Goal: Task Accomplishment & Management: Complete application form

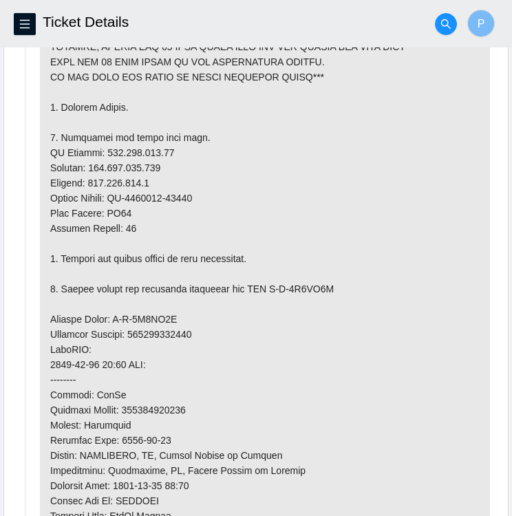
scroll to position [991, 0]
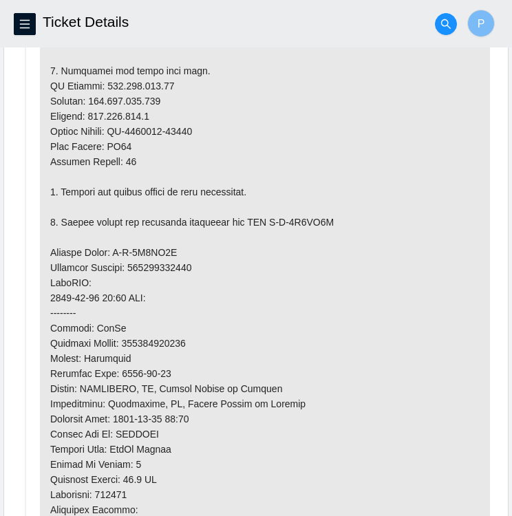
click at [378, 370] on p at bounding box center [265, 222] width 450 height 853
click at [171, 96] on p at bounding box center [265, 222] width 450 height 853
click at [166, 96] on p at bounding box center [265, 222] width 450 height 853
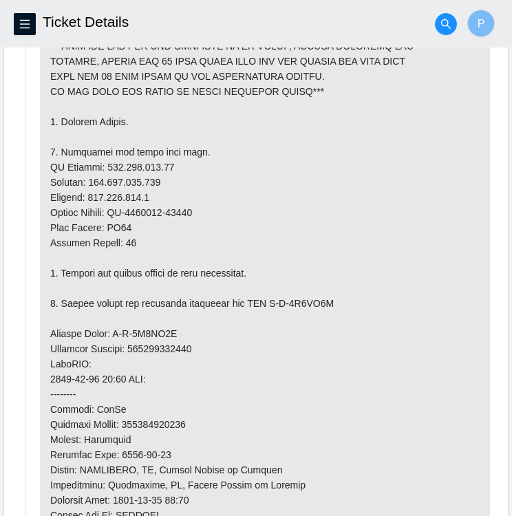
scroll to position [927, 0]
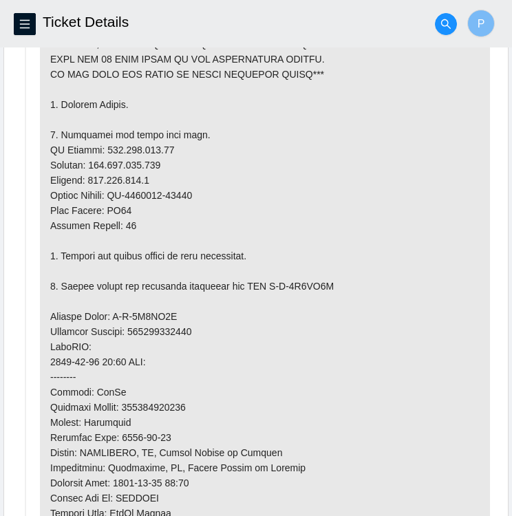
click at [107, 158] on p at bounding box center [265, 286] width 450 height 853
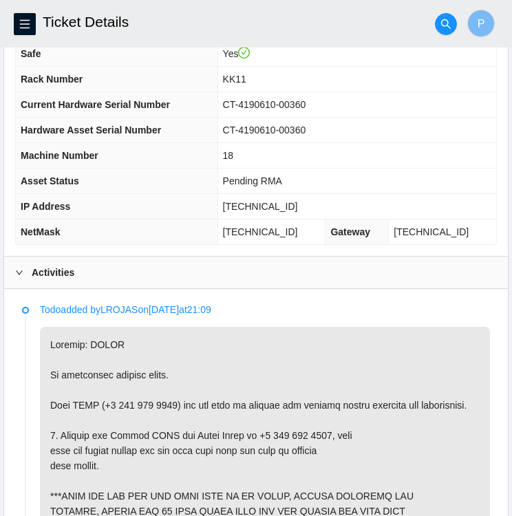
scroll to position [461, 0]
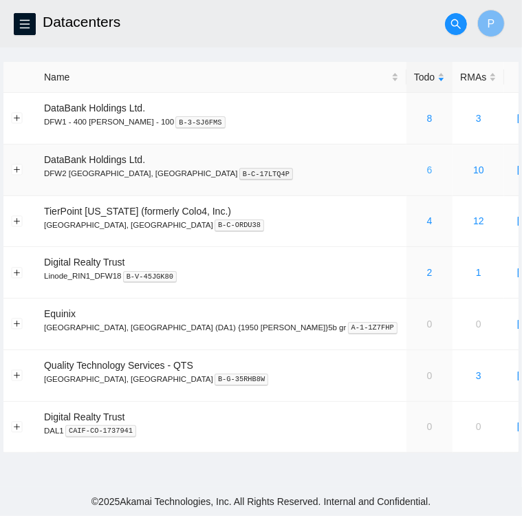
click at [427, 172] on link "6" at bounding box center [430, 169] width 6 height 11
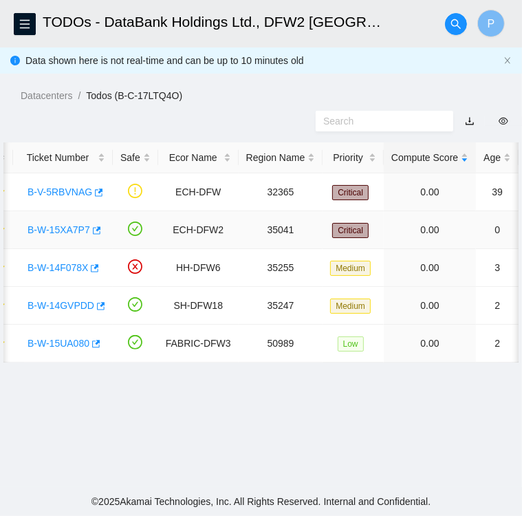
scroll to position [0, 22]
click at [49, 304] on link "B-W-14GVPDD" at bounding box center [61, 305] width 67 height 11
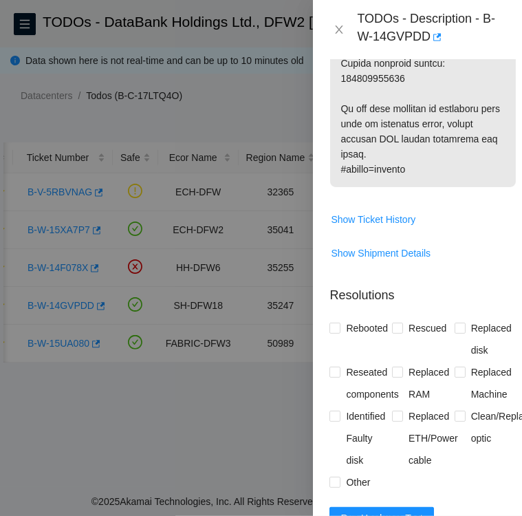
scroll to position [1294, 0]
click at [426, 339] on span "Rescued" at bounding box center [427, 328] width 49 height 22
click at [402, 332] on input "Rescued" at bounding box center [397, 328] width 10 height 10
checkbox input "true"
click at [334, 28] on icon "close" at bounding box center [339, 29] width 11 height 11
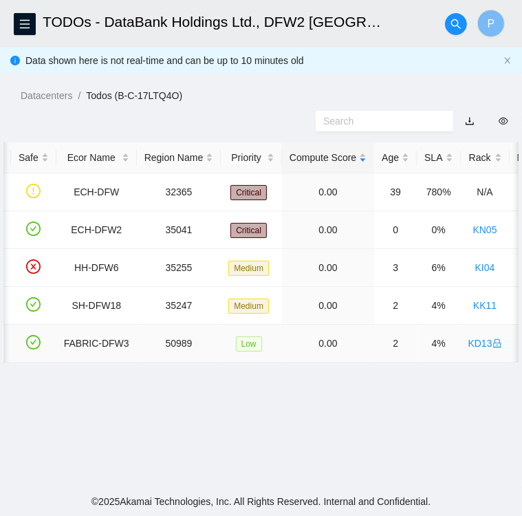
scroll to position [0, 0]
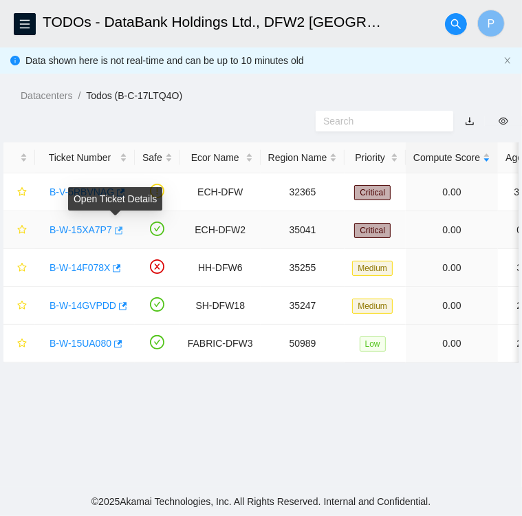
click at [116, 229] on icon "button" at bounding box center [119, 230] width 8 height 8
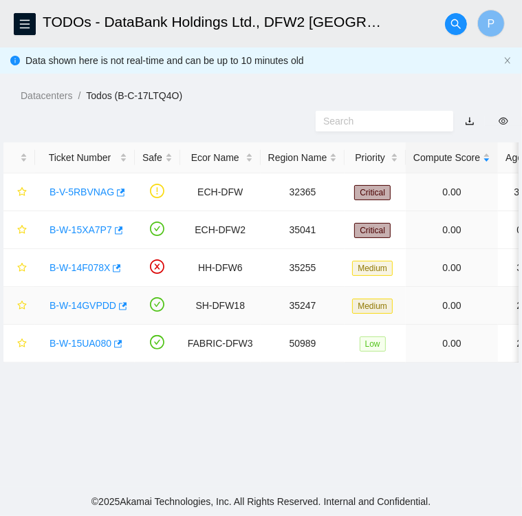
click at [80, 304] on link "B-W-14GVPDD" at bounding box center [83, 305] width 67 height 11
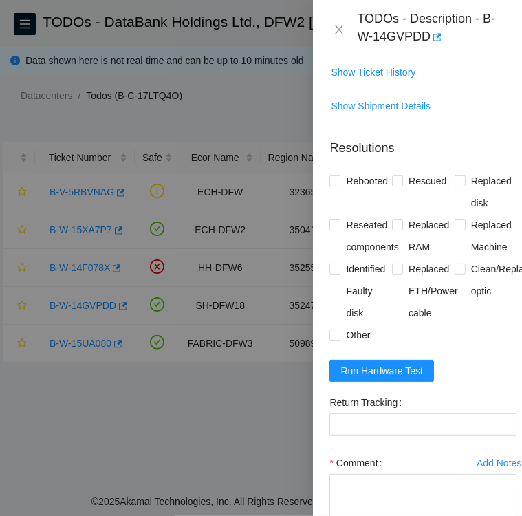
scroll to position [1440, 0]
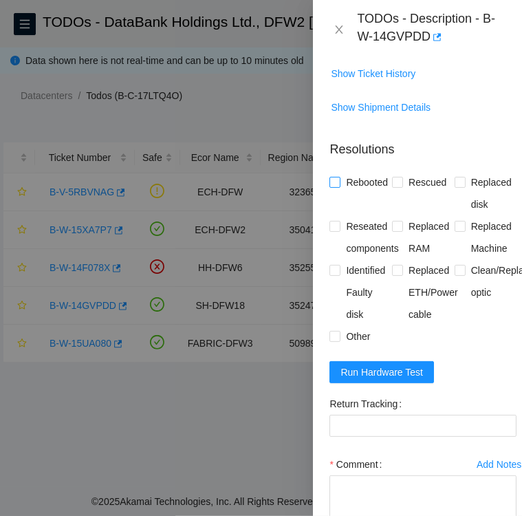
click at [336, 186] on input "Rebooted" at bounding box center [335, 182] width 10 height 10
checkbox input "true"
click at [396, 186] on input "Rescued" at bounding box center [397, 182] width 10 height 10
checkbox input "true"
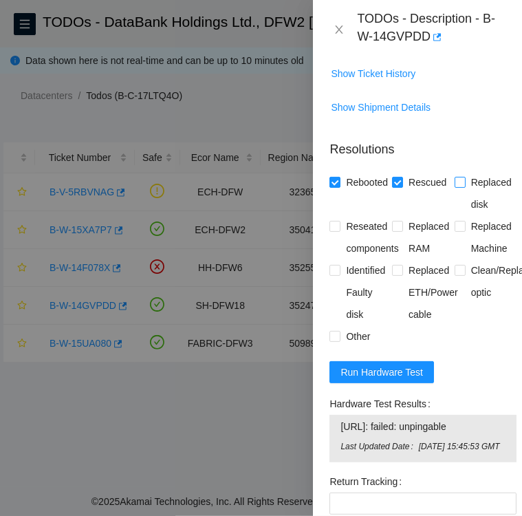
click at [455, 186] on input "Replaced disk" at bounding box center [460, 182] width 10 height 10
checkbox input "true"
click at [333, 231] on input "Reseated components" at bounding box center [335, 226] width 10 height 10
checkbox input "true"
click at [457, 232] on span at bounding box center [460, 226] width 11 height 11
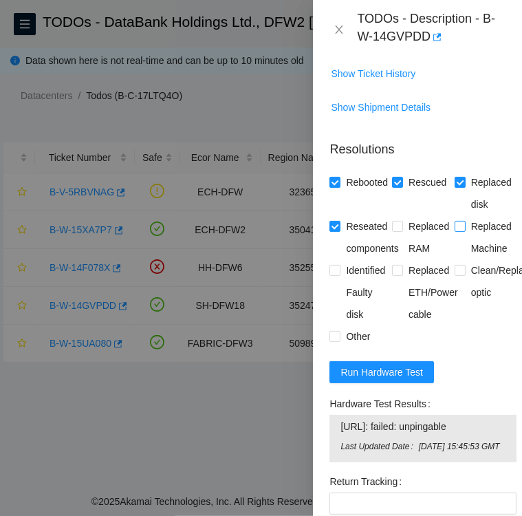
click at [457, 231] on input "Replaced Machine" at bounding box center [460, 226] width 10 height 10
checkbox input "true"
click at [396, 275] on input "Replaced ETH/Power cable" at bounding box center [397, 270] width 10 height 10
checkbox input "true"
click at [337, 341] on input "Other" at bounding box center [335, 336] width 10 height 10
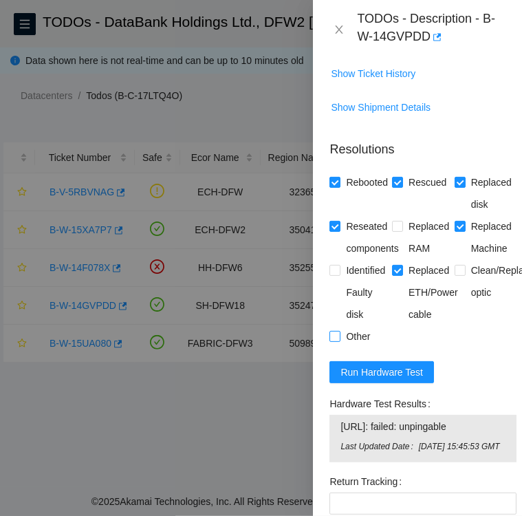
checkbox input "true"
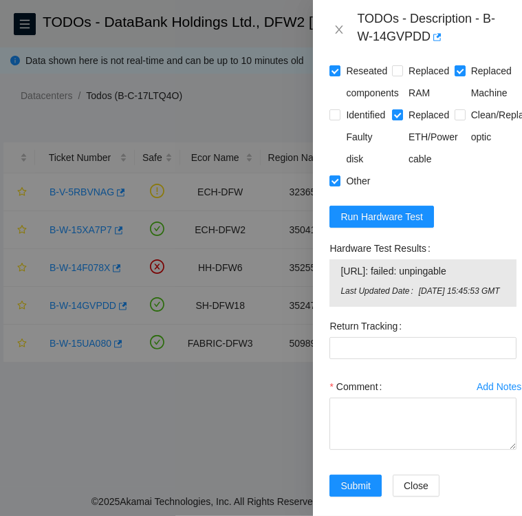
scroll to position [1602, 0]
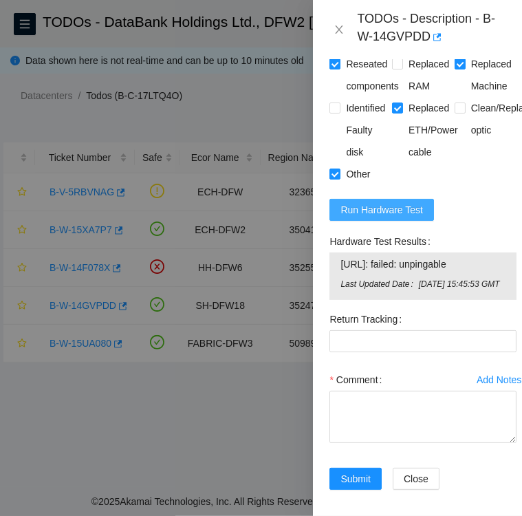
click at [361, 217] on span "Run Hardware Test" at bounding box center [382, 209] width 83 height 15
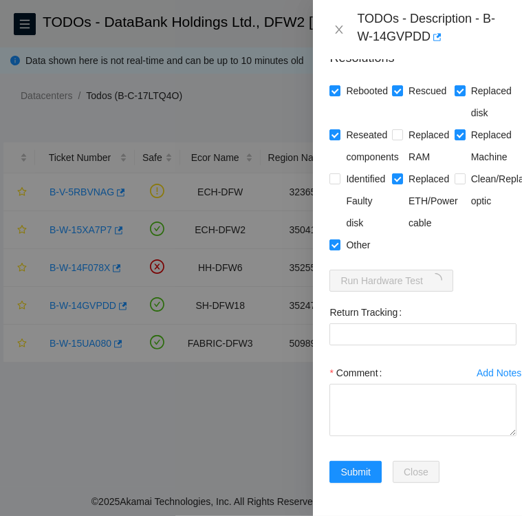
scroll to position [1581, 0]
click at [405, 323] on Tracking "Return Tracking" at bounding box center [423, 334] width 187 height 22
paste Tracking "417328426134"
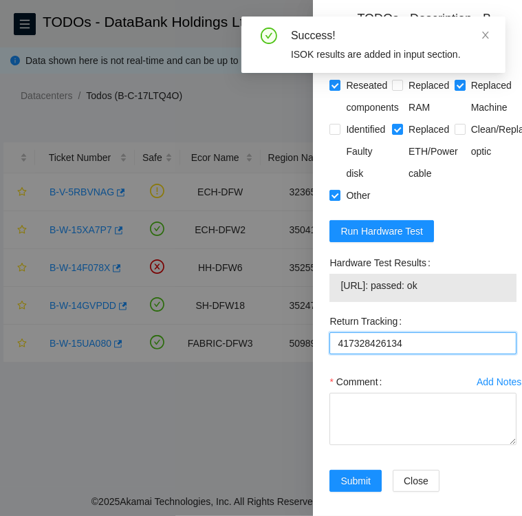
type Tracking "417328426134"
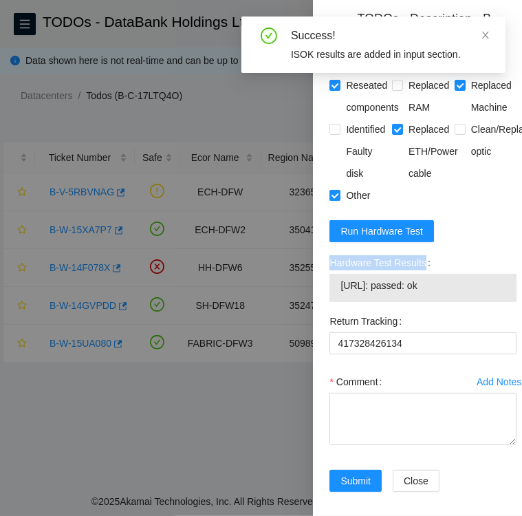
drag, startPoint x: 429, startPoint y: 292, endPoint x: 326, endPoint y: 290, distance: 103.9
click at [326, 290] on div "Hardware Test Results 104.123.156.21: passed: ok" at bounding box center [423, 281] width 198 height 58
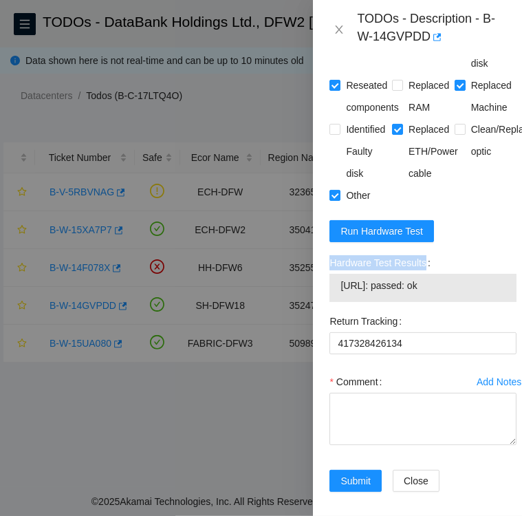
copy label "Hardware Test Results"
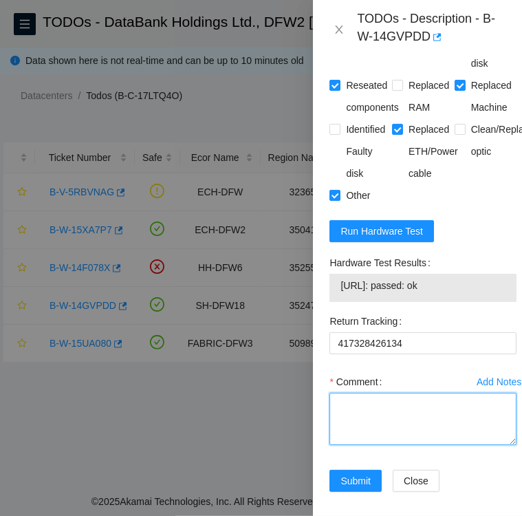
click at [374, 429] on textarea "Comment" at bounding box center [423, 419] width 187 height 52
paste textarea "Hardware Test Results"
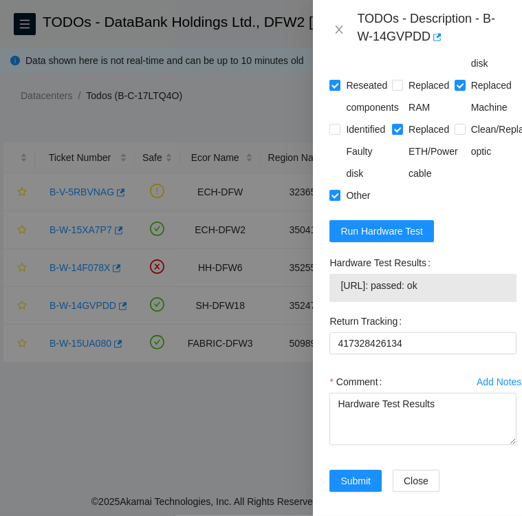
drag, startPoint x: 458, startPoint y: 312, endPoint x: 341, endPoint y: 313, distance: 117.7
click at [341, 293] on span "104.123.156.21: passed: ok" at bounding box center [423, 285] width 165 height 15
copy span "104.123.156.21: passed: ok"
click at [433, 429] on textarea "Hardware Test Results" at bounding box center [423, 419] width 187 height 52
paste textarea "104.123.156.21: passed: ok"
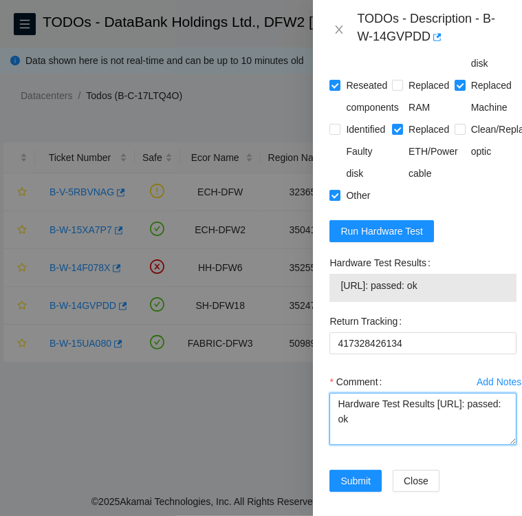
drag, startPoint x: 337, startPoint y: 433, endPoint x: 465, endPoint y: 451, distance: 130.0
click at [465, 445] on textarea "Hardware Test Results 104.123.156.21: passed: ok" at bounding box center [423, 419] width 187 height 52
click at [458, 427] on textarea "Hardware Test Results 104.123.156.21: passed: ok" at bounding box center [423, 419] width 187 height 52
click at [337, 434] on textarea "Hardware Test Results 104.123.156.21: passed: ok" at bounding box center [423, 419] width 187 height 52
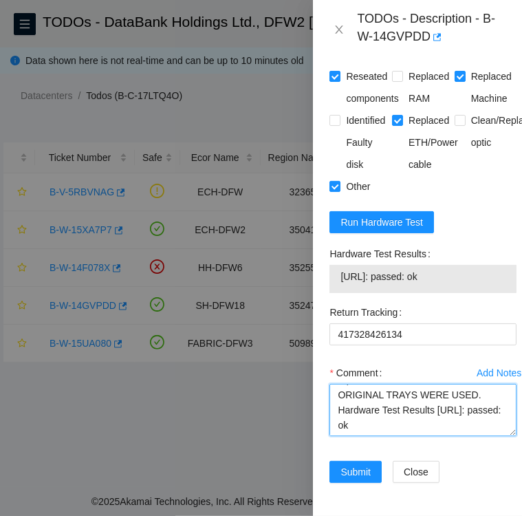
click at [336, 384] on textarea "Followed instructions per TODO. removed all disks from failed server drive tray…" at bounding box center [423, 410] width 187 height 52
click at [457, 408] on textarea "Followed instructions per TODO. removed all disks from failed server drive tray…" at bounding box center [423, 410] width 187 height 52
click at [470, 395] on textarea "Followed instructions per TODO. removed all disks from failed server drive tray…" at bounding box center [423, 410] width 187 height 52
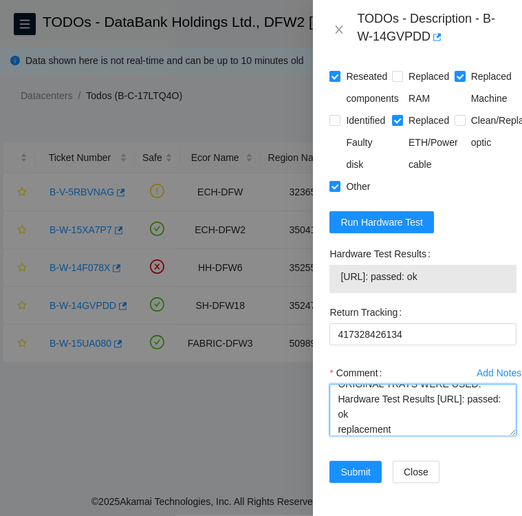
paste textarea "SN: CT-4190301-00642"
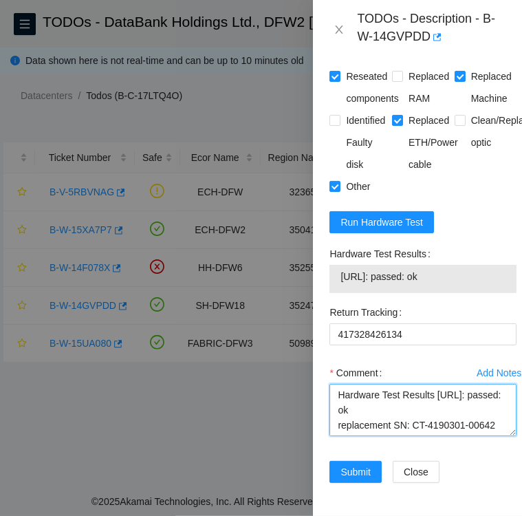
click at [391, 397] on textarea "Followed instructions per TODO. removed all disks from failed server drive tray…" at bounding box center [423, 410] width 187 height 52
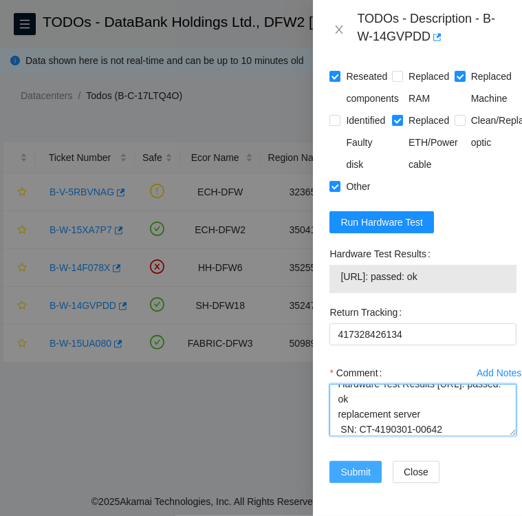
type textarea "Followed instructions per TODO. removed all disks from failed server drive tray…"
click at [356, 465] on span "Submit" at bounding box center [356, 472] width 30 height 15
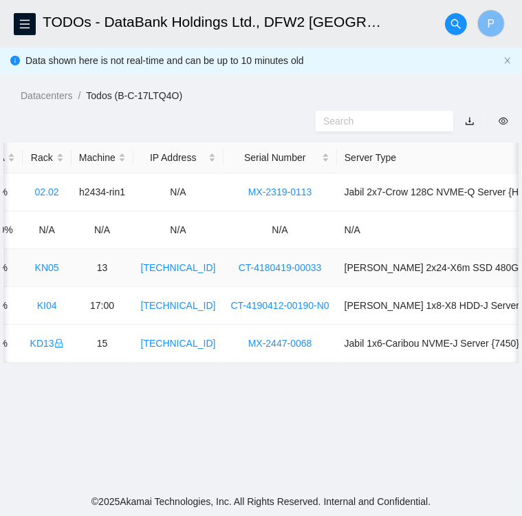
scroll to position [0, 0]
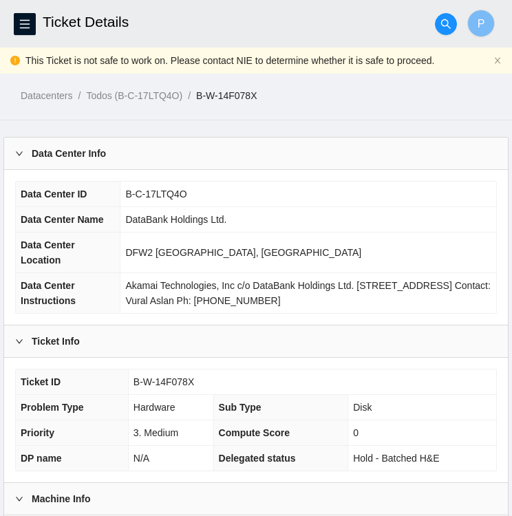
scroll to position [129, 0]
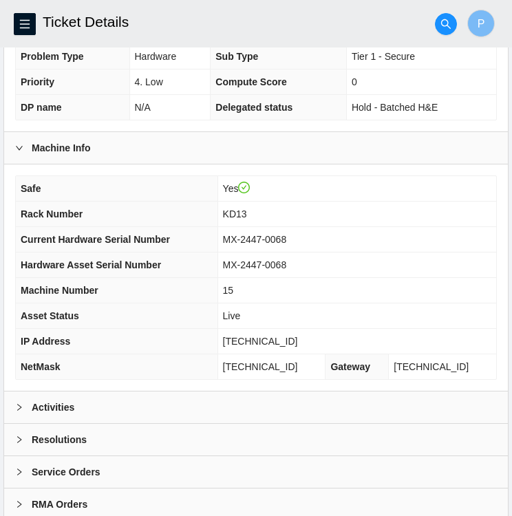
scroll to position [358, 0]
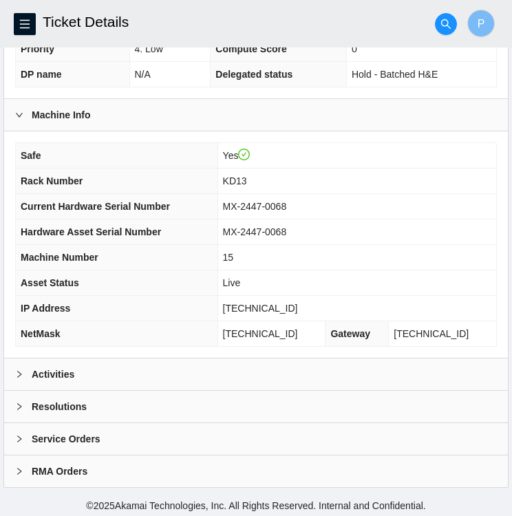
click at [89, 372] on div "Activities" at bounding box center [256, 375] width 504 height 32
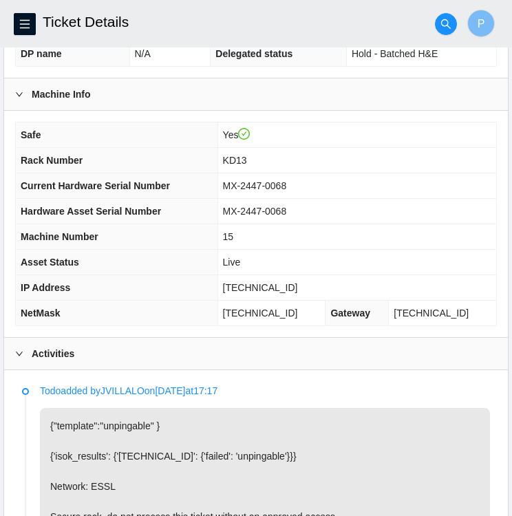
scroll to position [377, 0]
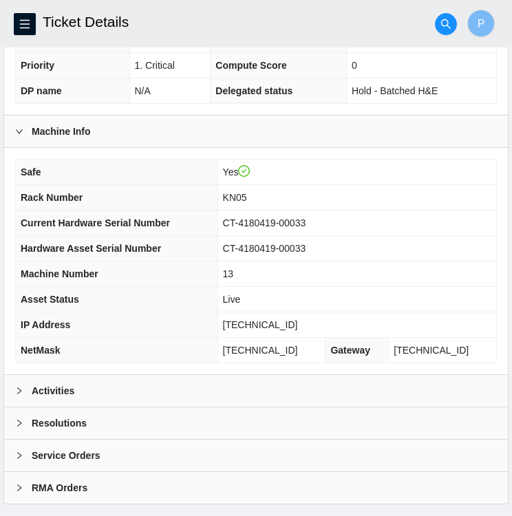
scroll to position [358, 0]
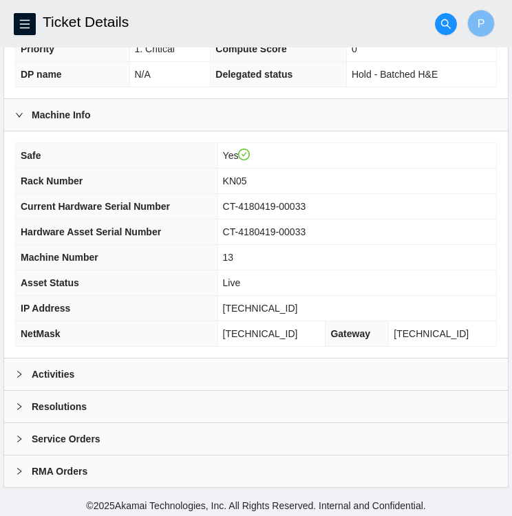
click at [72, 367] on b "Activities" at bounding box center [53, 374] width 43 height 15
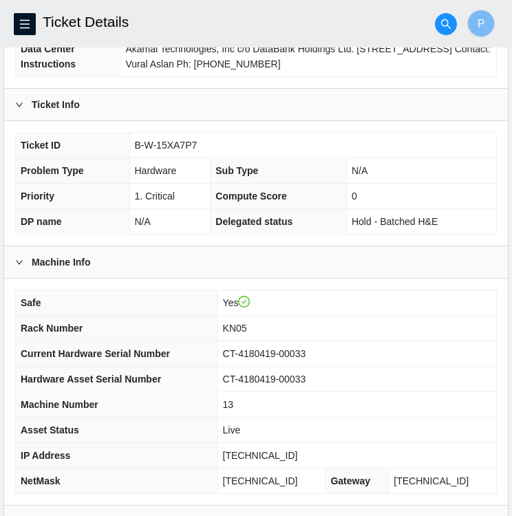
scroll to position [217, 0]
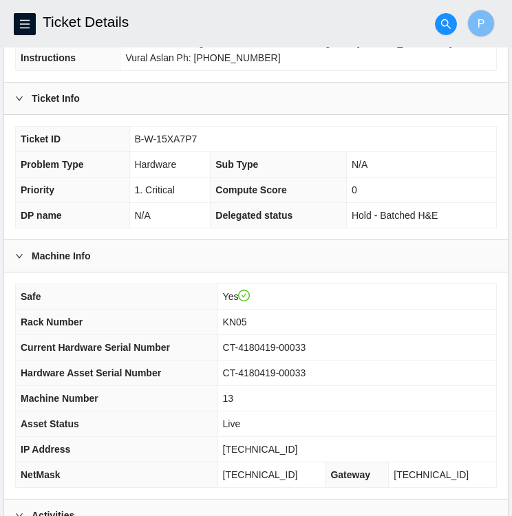
click at [339, 345] on td "CT-4180419-00033" at bounding box center [356, 347] width 279 height 25
drag, startPoint x: 328, startPoint y: 344, endPoint x: 248, endPoint y: 337, distance: 80.8
click at [248, 337] on td "CT-4180419-00033" at bounding box center [356, 347] width 279 height 25
copy span "CT-4180419-00033"
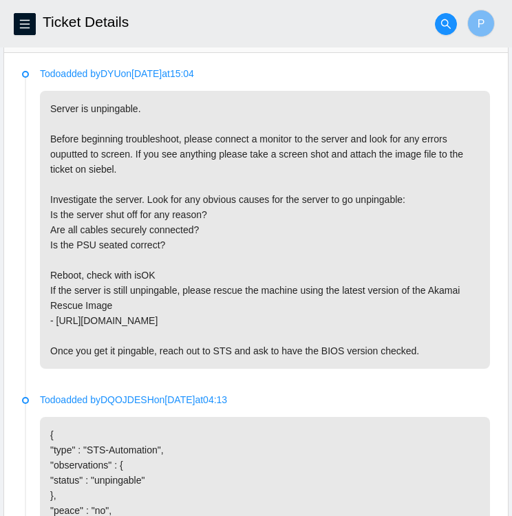
scroll to position [696, 0]
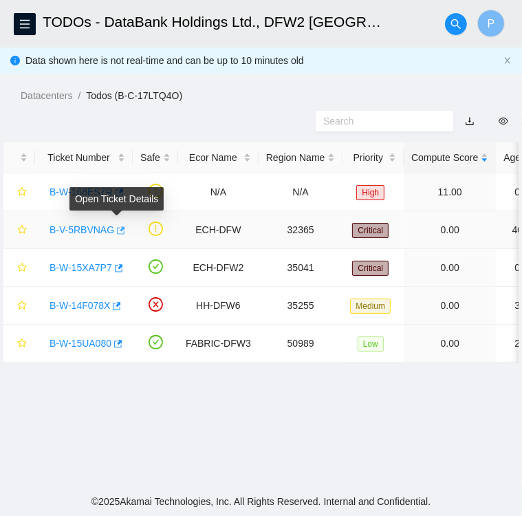
click at [116, 229] on icon "button" at bounding box center [120, 231] width 10 height 10
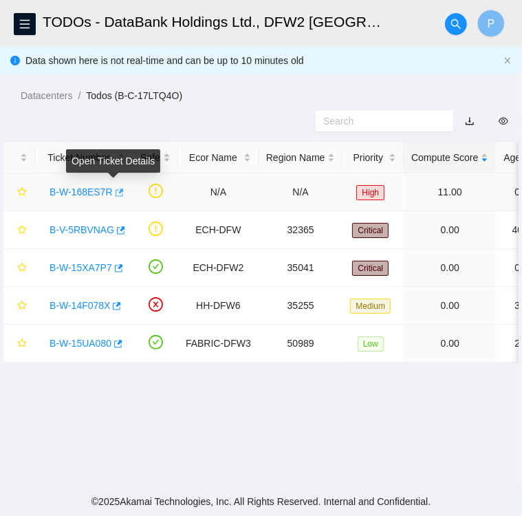
click at [116, 193] on icon "button" at bounding box center [120, 193] width 8 height 8
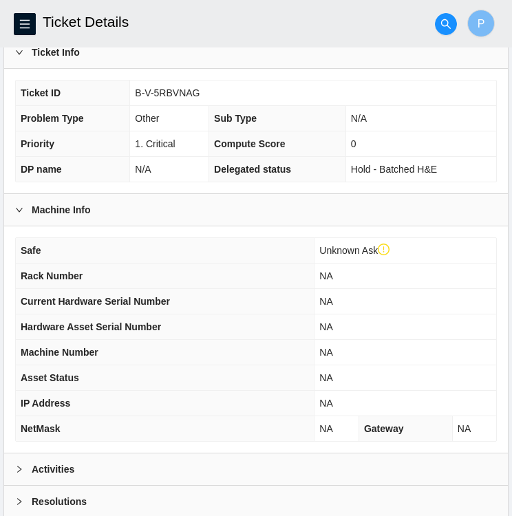
scroll to position [384, 0]
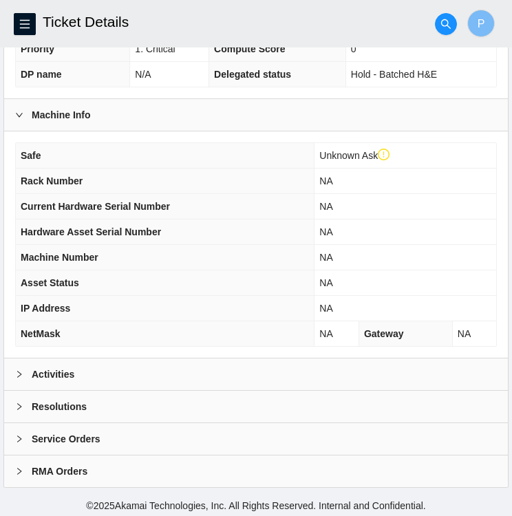
click at [103, 385] on div "Activities" at bounding box center [256, 375] width 504 height 32
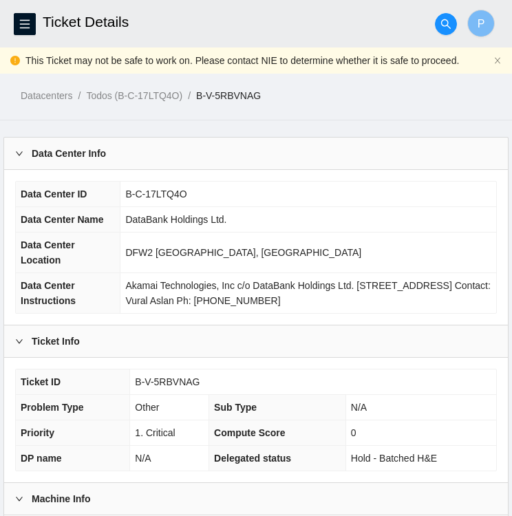
scroll to position [0, 0]
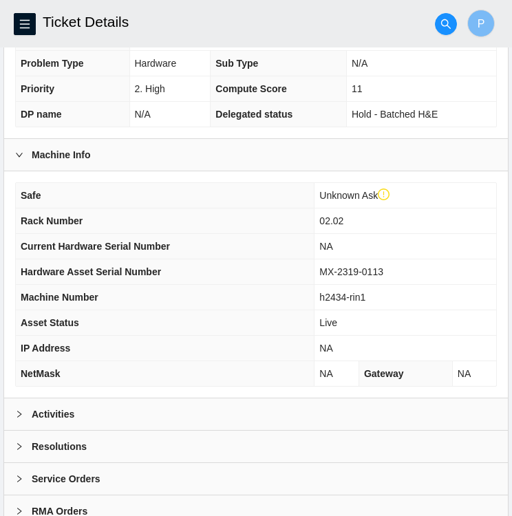
scroll to position [384, 0]
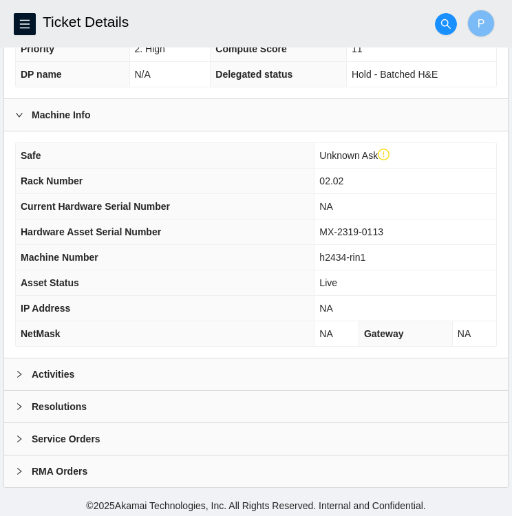
click at [170, 367] on div "Activities" at bounding box center [256, 375] width 504 height 32
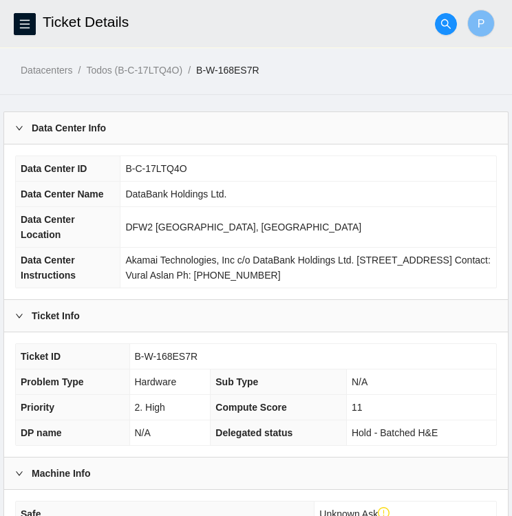
scroll to position [0, 0]
